Goal: Information Seeking & Learning: Learn about a topic

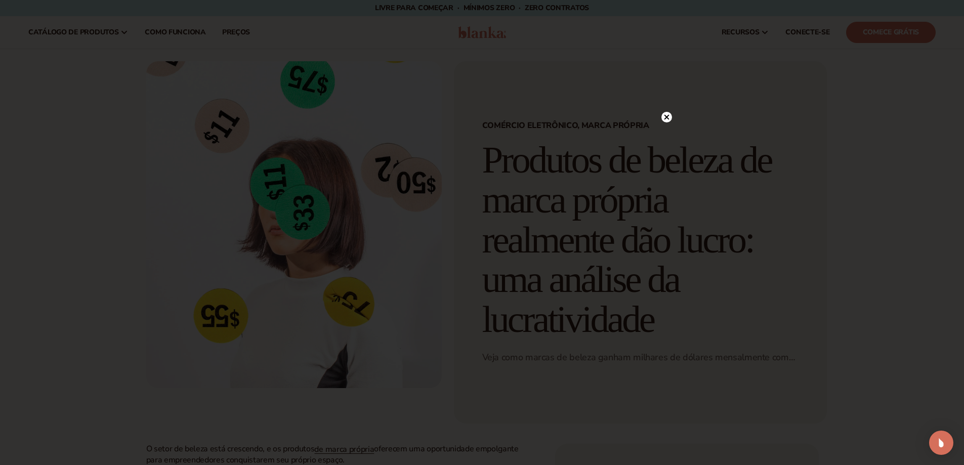
click at [668, 120] on circle at bounding box center [666, 117] width 11 height 11
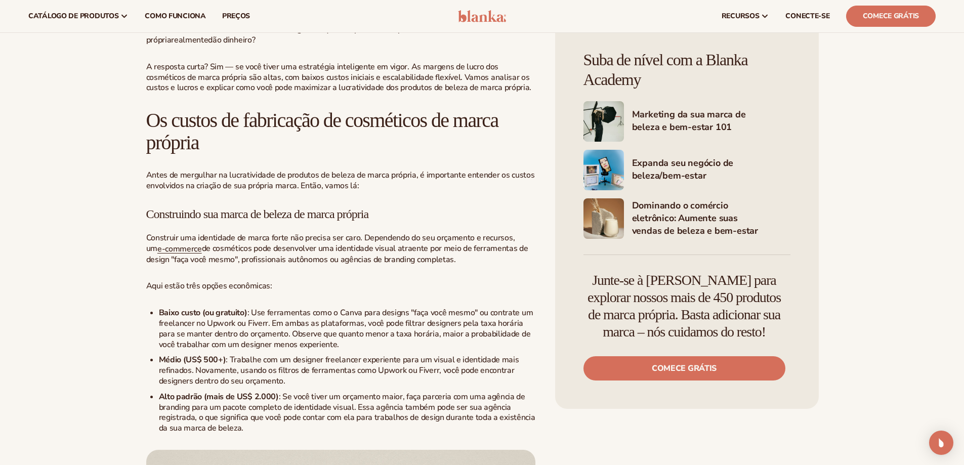
scroll to position [304, 0]
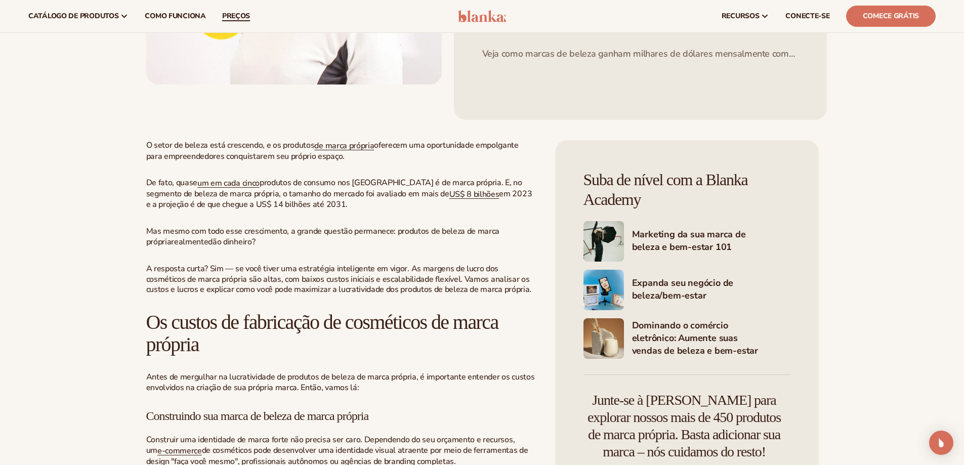
click at [229, 18] on font "preços" at bounding box center [236, 16] width 28 height 10
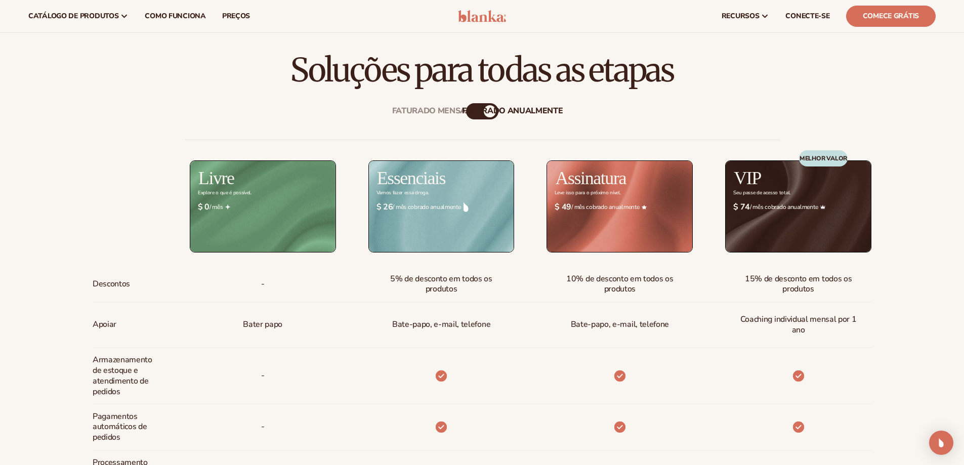
scroll to position [354, 0]
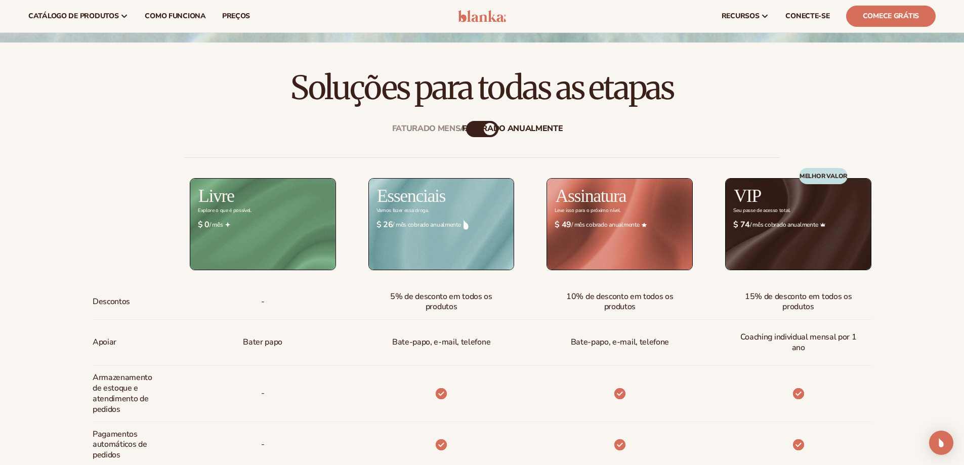
click at [481, 129] on font "faturado anualmente" at bounding box center [512, 128] width 101 height 11
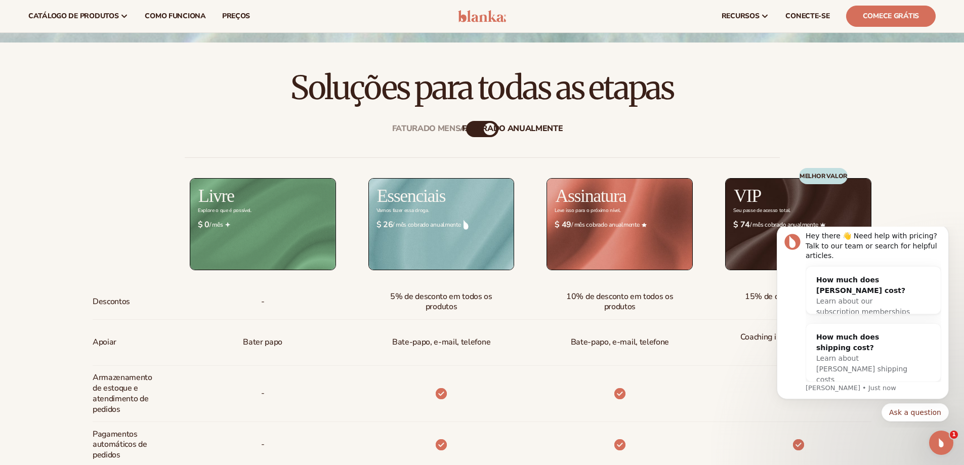
scroll to position [0, 0]
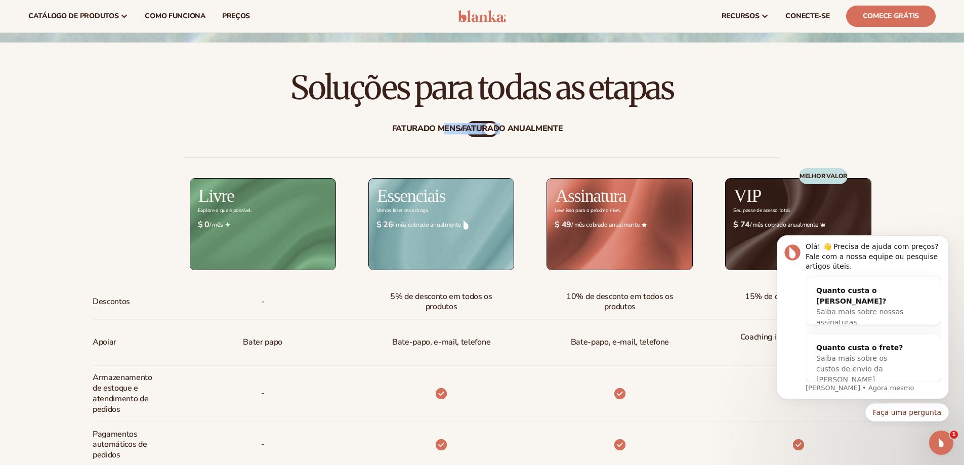
drag, startPoint x: 481, startPoint y: 129, endPoint x: 445, endPoint y: 127, distance: 36.5
click at [466, 127] on div "Faturado mensalmente faturado anualmente" at bounding box center [482, 129] width 32 height 16
click at [486, 137] on div "Faturado mensalmente faturado anualmente" at bounding box center [482, 129] width 32 height 16
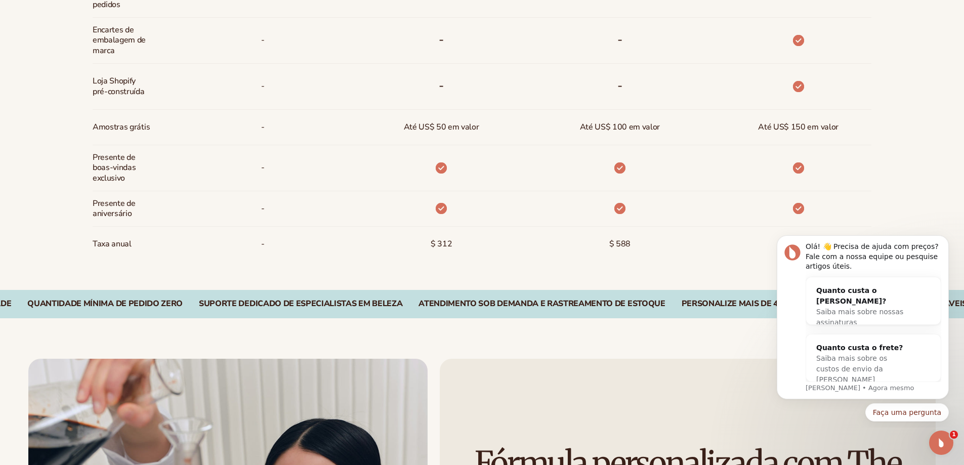
scroll to position [961, 0]
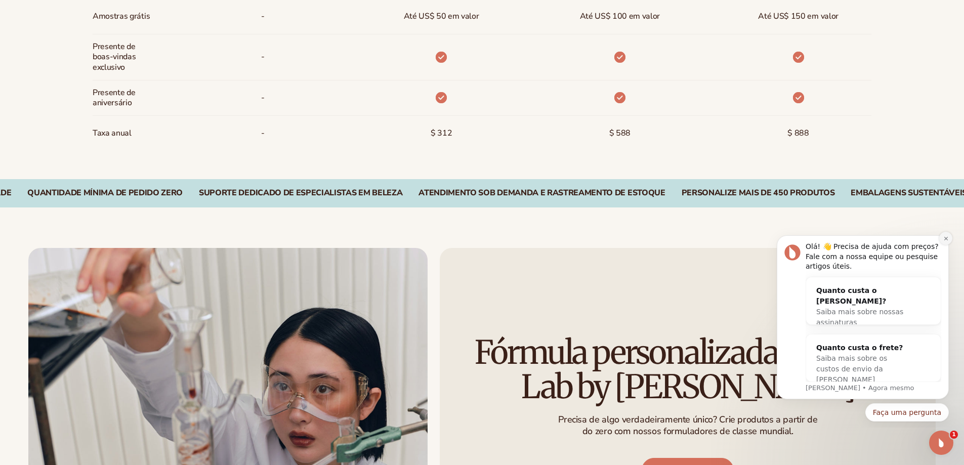
click at [944, 238] on icon "Descartar notificação" at bounding box center [946, 239] width 6 height 6
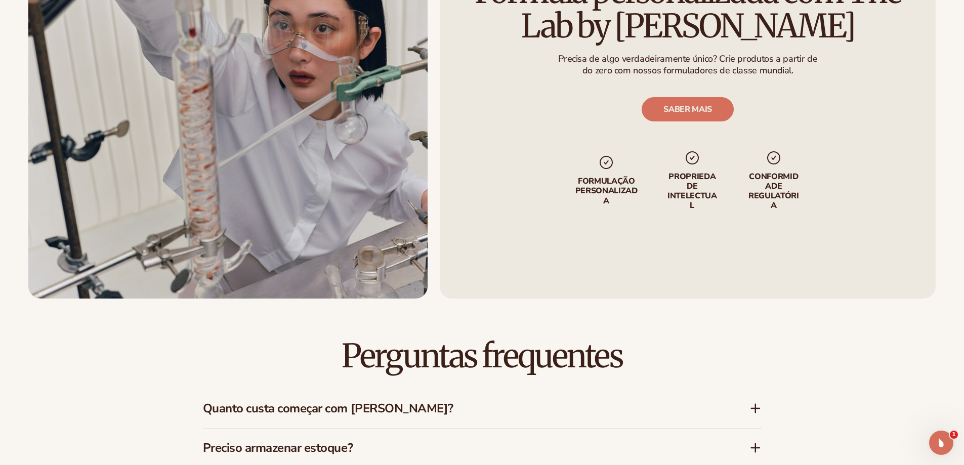
scroll to position [1417, 0]
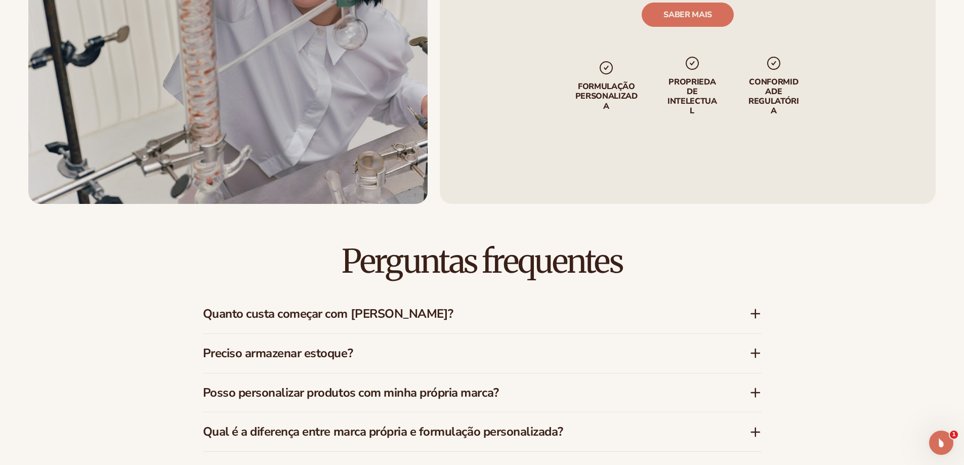
click at [756, 312] on icon at bounding box center [755, 314] width 12 height 12
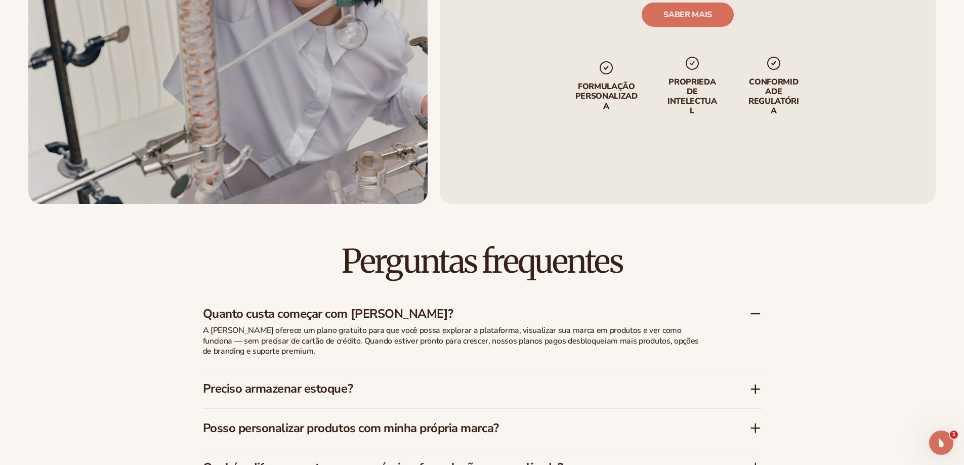
click at [756, 312] on icon at bounding box center [755, 314] width 12 height 12
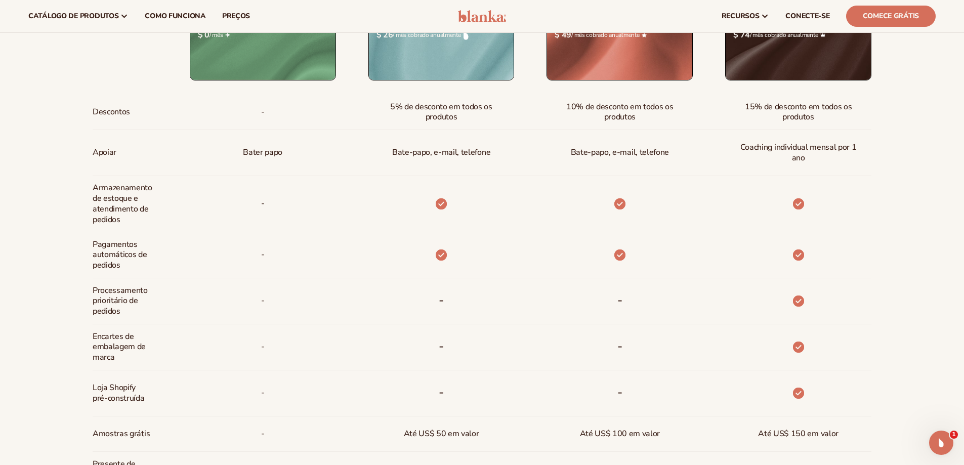
scroll to position [455, 0]
